Goal: Task Accomplishment & Management: Manage account settings

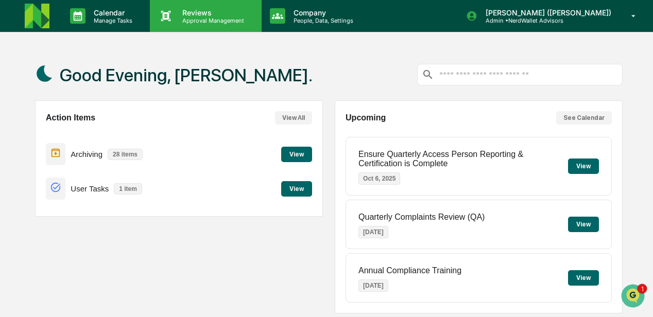
click at [192, 13] on p "Reviews" at bounding box center [211, 12] width 75 height 9
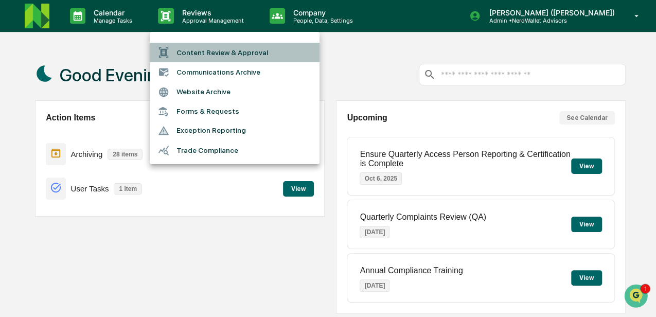
click at [206, 54] on li "Content Review & Approval" at bounding box center [235, 53] width 170 height 20
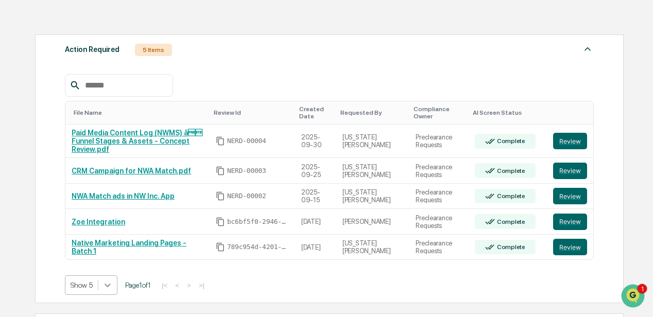
scroll to position [202, 0]
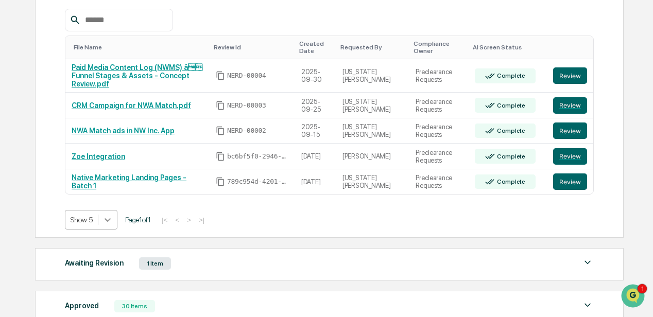
click at [106, 280] on body "Calendar Manage Tasks Reviews Approval Management Company People, Data, Setting…" at bounding box center [326, 114] width 653 height 633
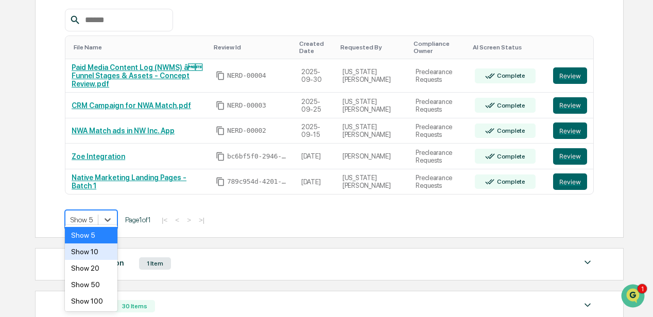
click at [90, 252] on div "Show 10" at bounding box center [91, 252] width 53 height 16
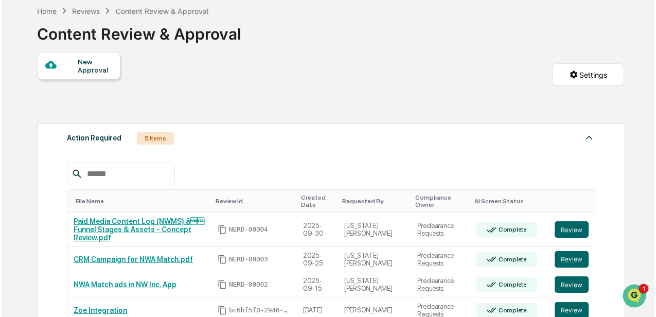
scroll to position [0, 0]
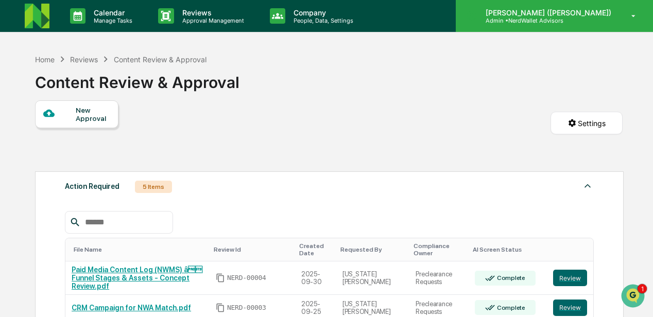
click at [588, 6] on div "DeeAnn Mays (Dempsey) Admin • NerdWallet Advisors" at bounding box center [554, 16] width 197 height 32
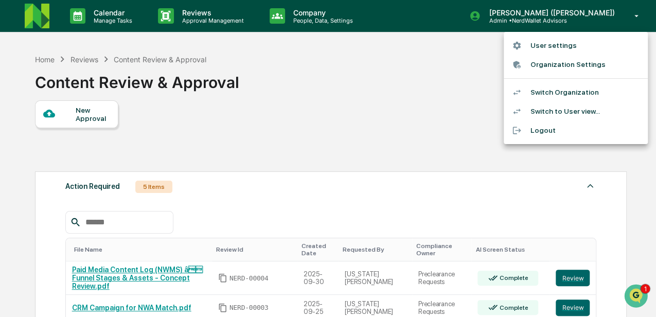
click at [572, 101] on li "Switch Organization" at bounding box center [576, 92] width 144 height 19
